Goal: Information Seeking & Learning: Learn about a topic

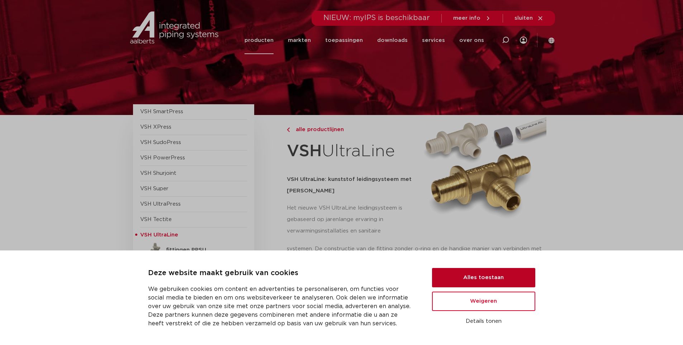
click at [450, 271] on button "Alles toestaan" at bounding box center [483, 277] width 103 height 19
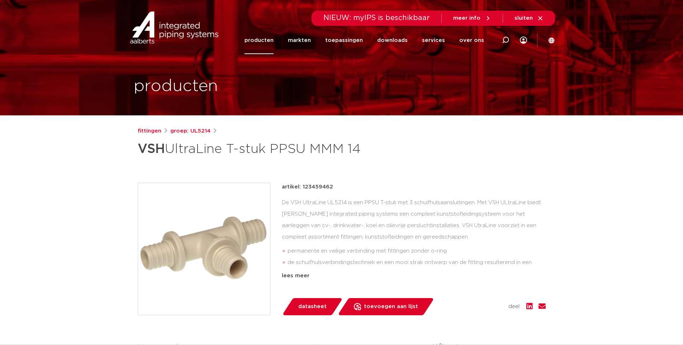
scroll to position [179, 0]
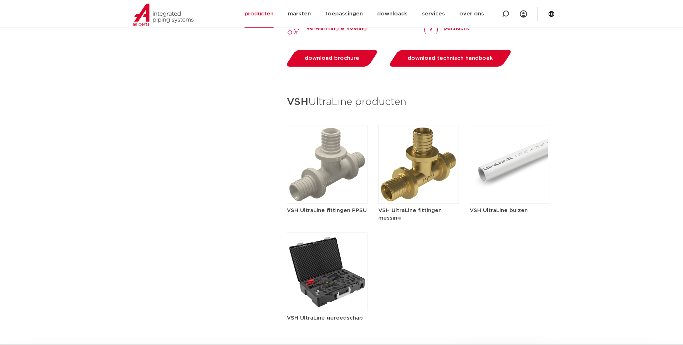
scroll to position [1147, 0]
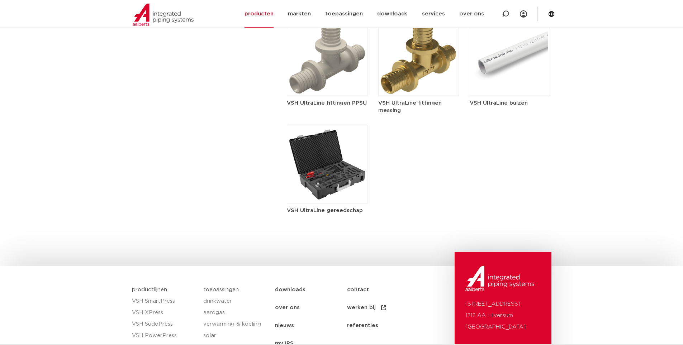
click at [509, 72] on img at bounding box center [510, 57] width 81 height 79
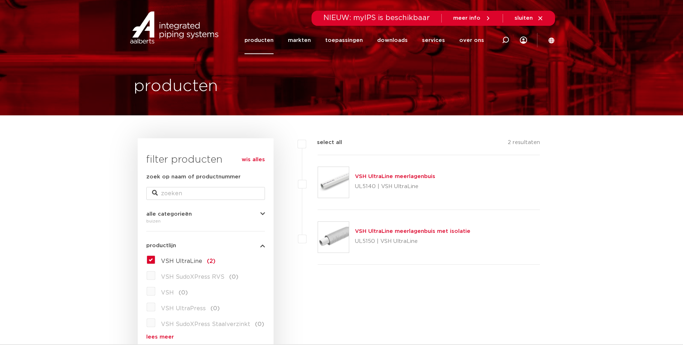
click at [337, 181] on img at bounding box center [333, 182] width 31 height 31
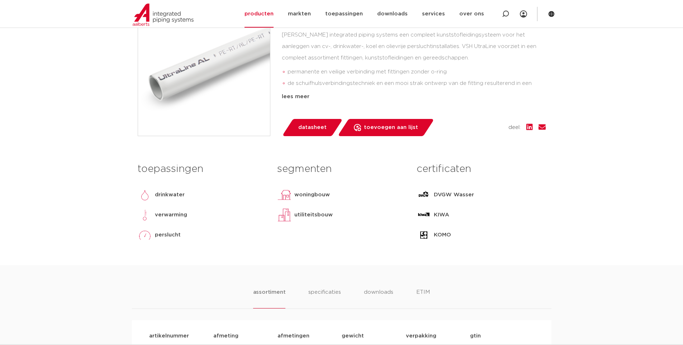
scroll to position [323, 0]
